Goal: Complete application form: Complete application form

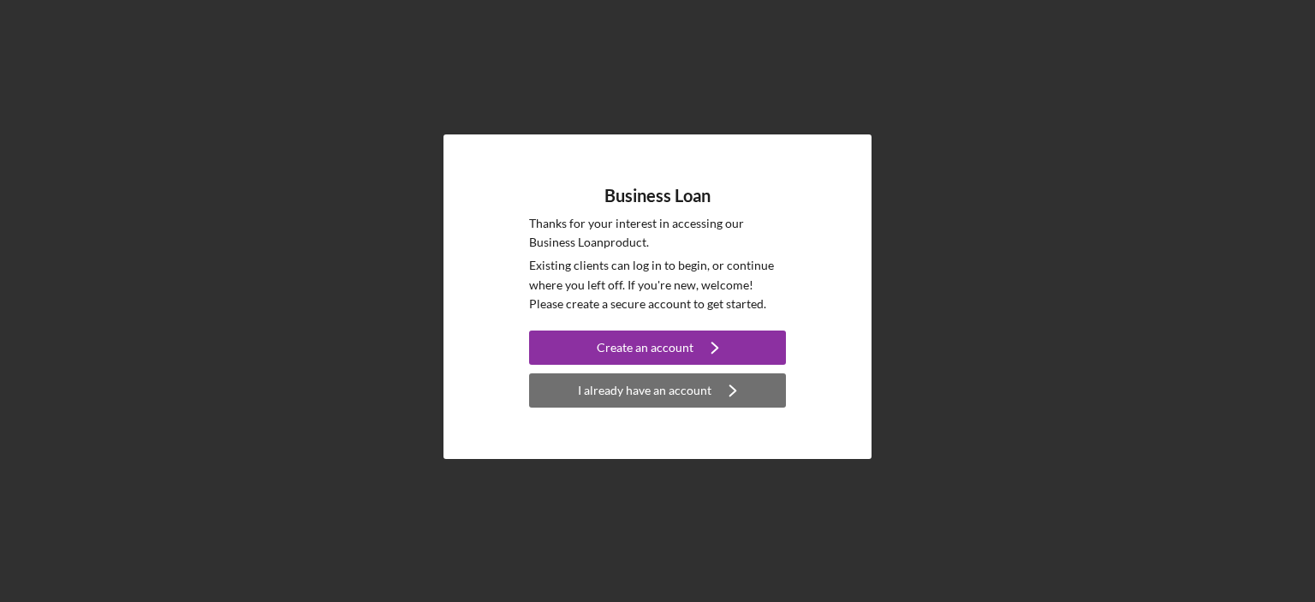
click at [662, 392] on div "I already have an account" at bounding box center [645, 390] width 134 height 34
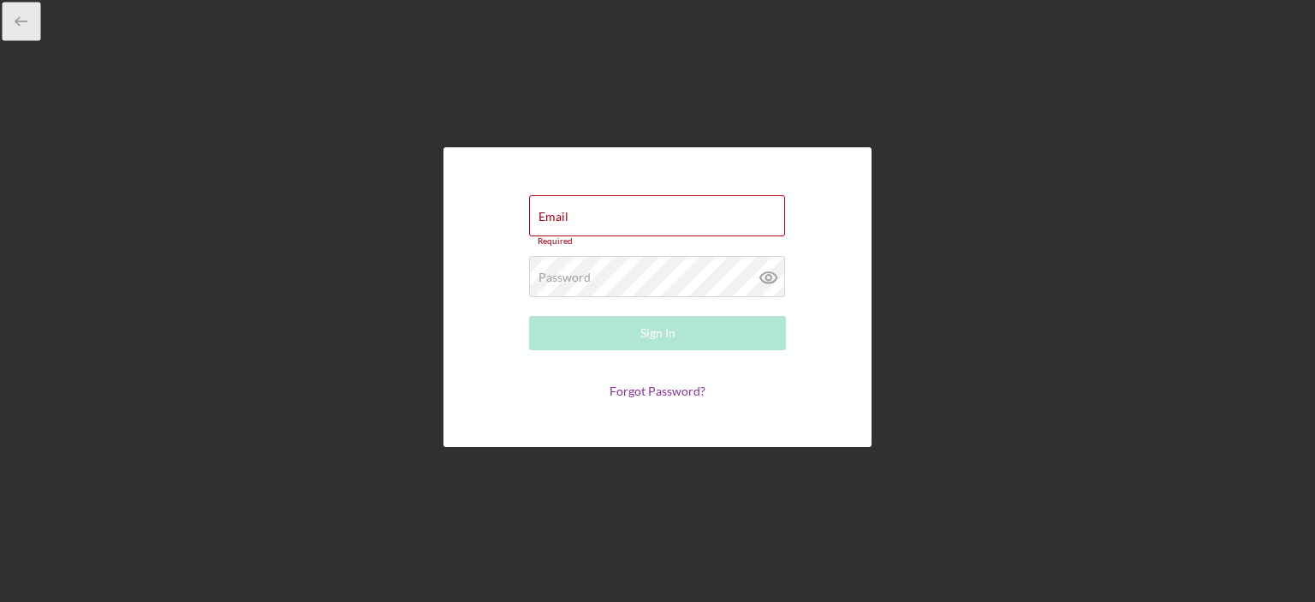
click at [17, 20] on polyline "button" at bounding box center [17, 22] width 4 height 8
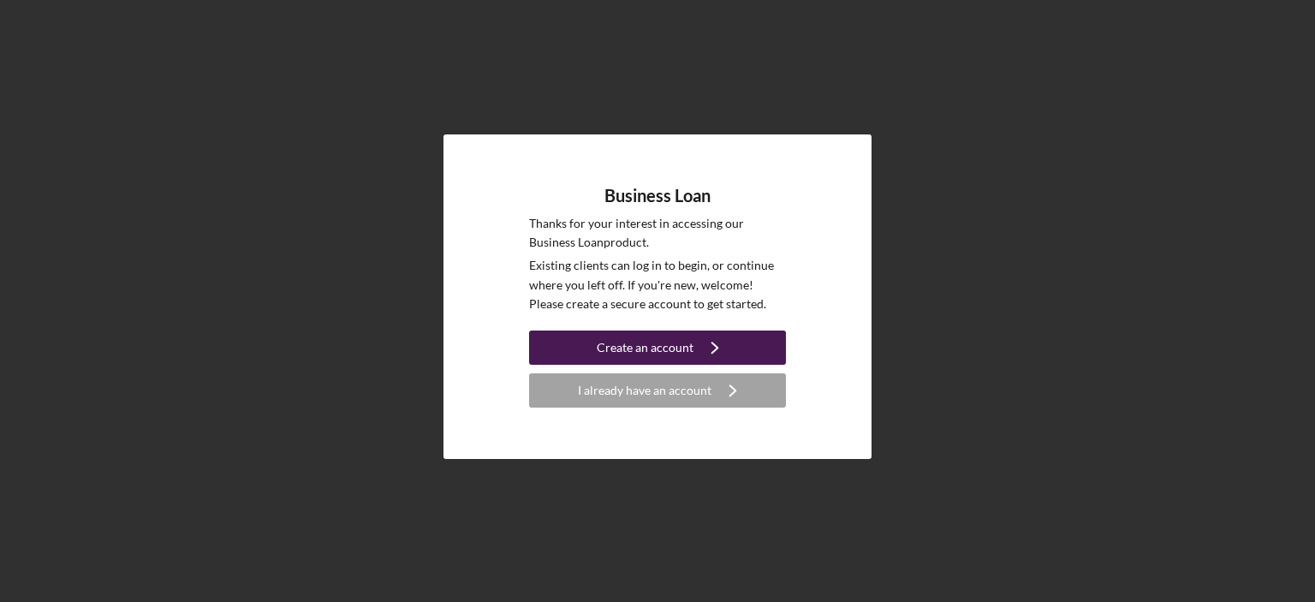
click at [633, 349] on div "Create an account" at bounding box center [645, 347] width 97 height 34
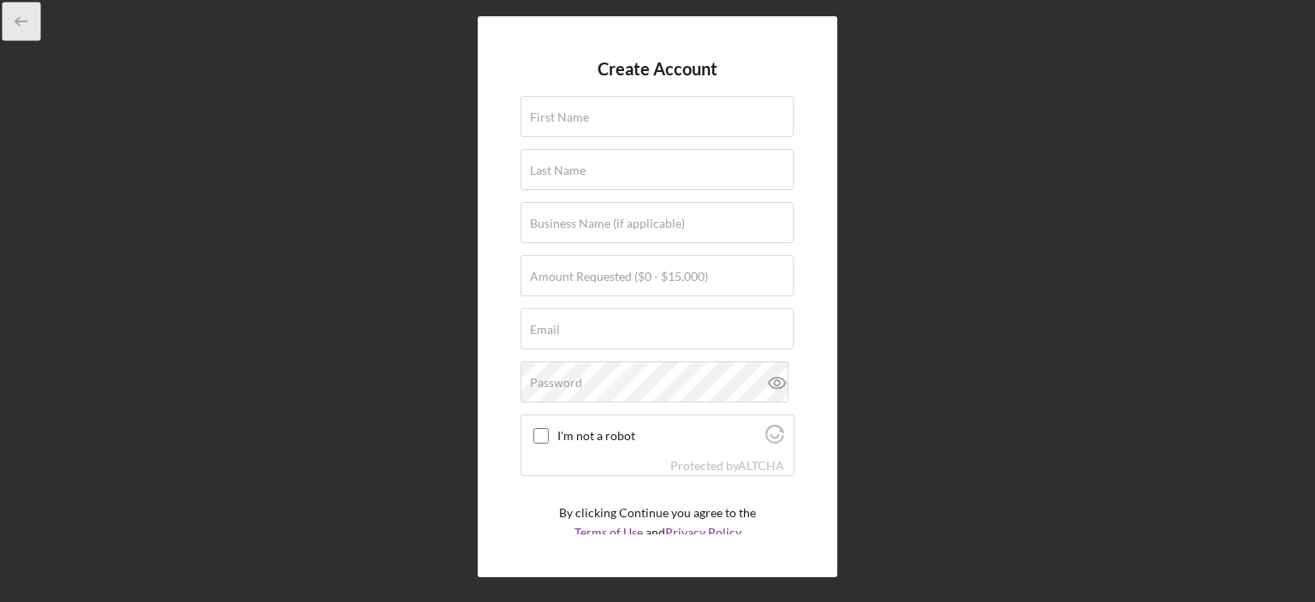
click at [17, 26] on icon "button" at bounding box center [22, 22] width 39 height 39
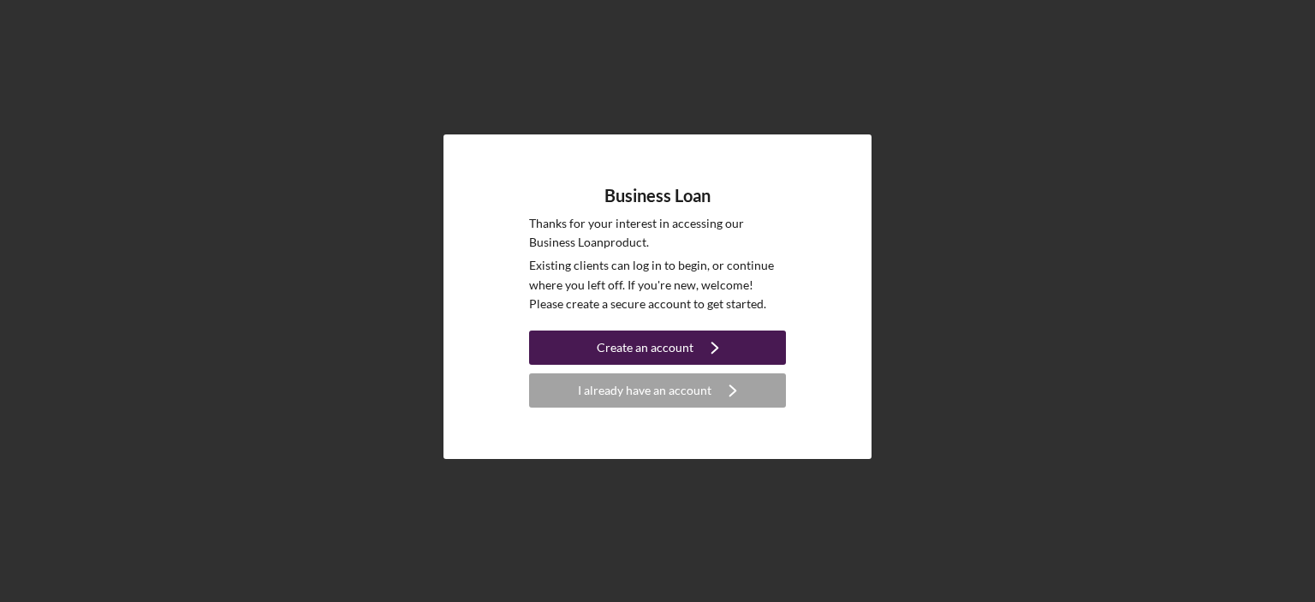
click at [647, 347] on div "Create an account" at bounding box center [645, 347] width 97 height 34
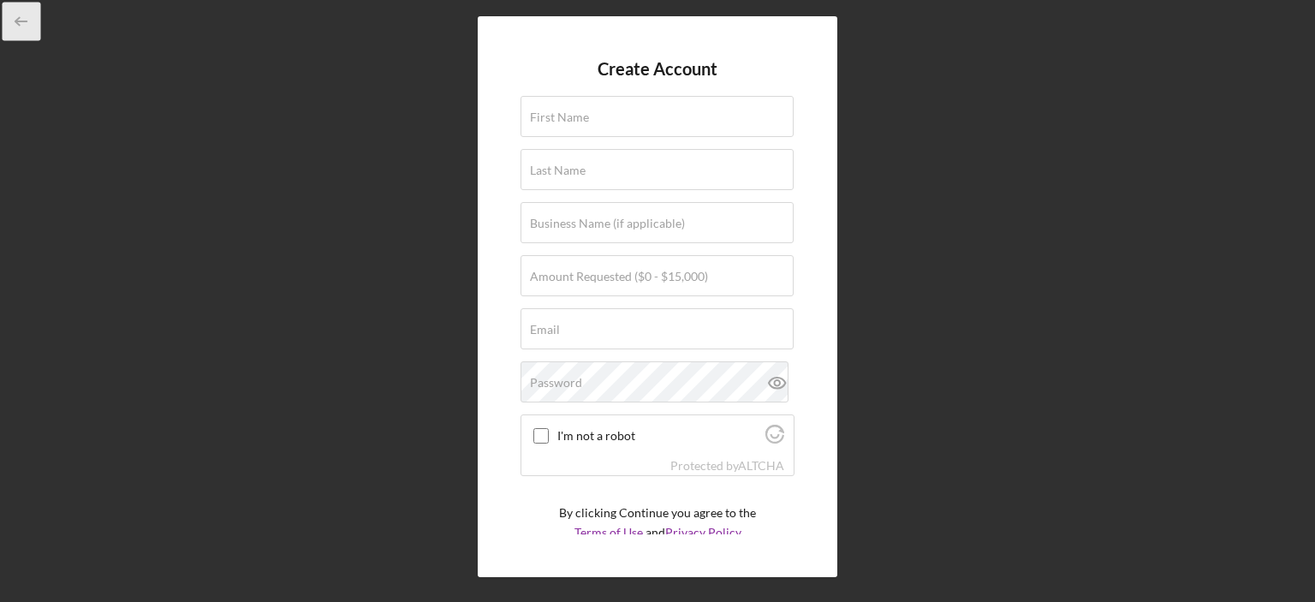
click at [12, 21] on icon "button" at bounding box center [22, 22] width 39 height 39
